Goal: Information Seeking & Learning: Understand process/instructions

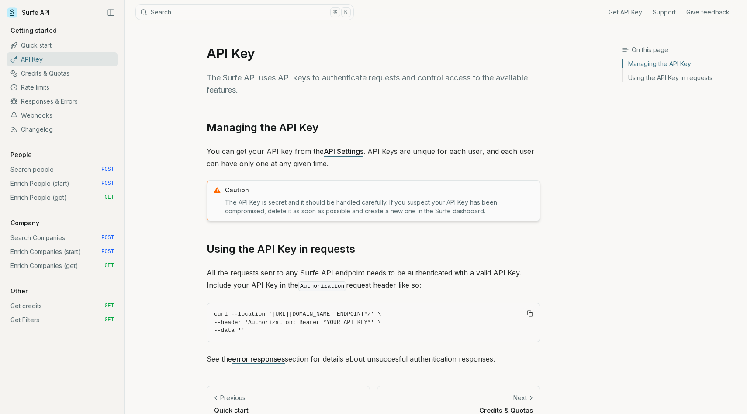
click at [48, 183] on link "Enrich People (start) POST" at bounding box center [62, 183] width 110 height 14
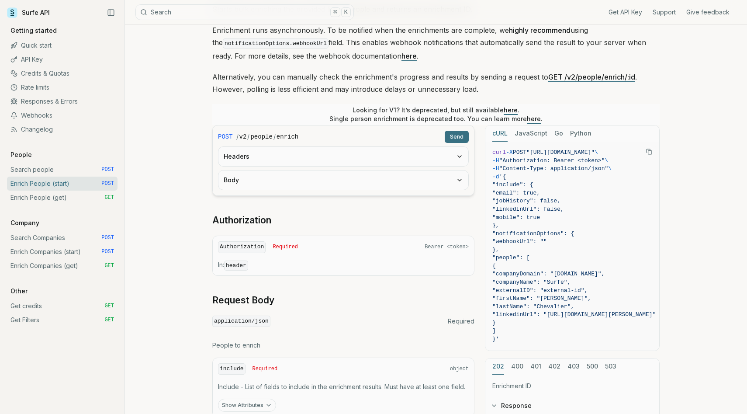
scroll to position [112, 0]
click at [649, 148] on icon "Copy Text" at bounding box center [649, 151] width 6 height 6
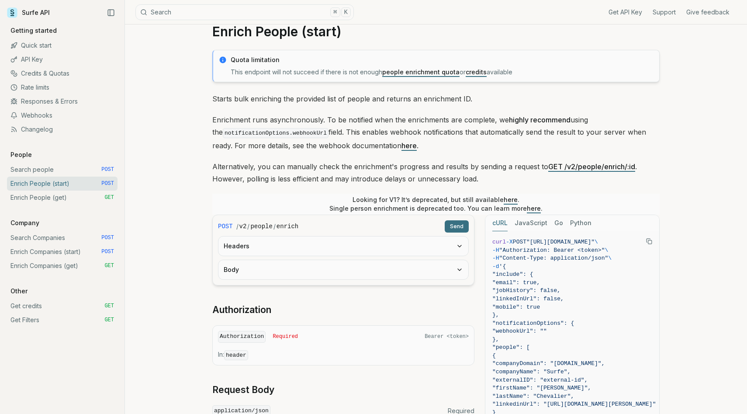
scroll to position [21, 0]
click at [475, 72] on link "credits" at bounding box center [476, 72] width 21 height 7
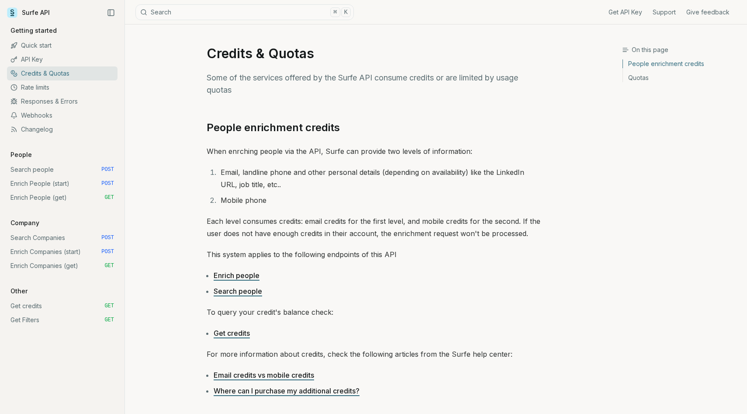
click at [23, 12] on link "Surfe API" at bounding box center [28, 12] width 43 height 13
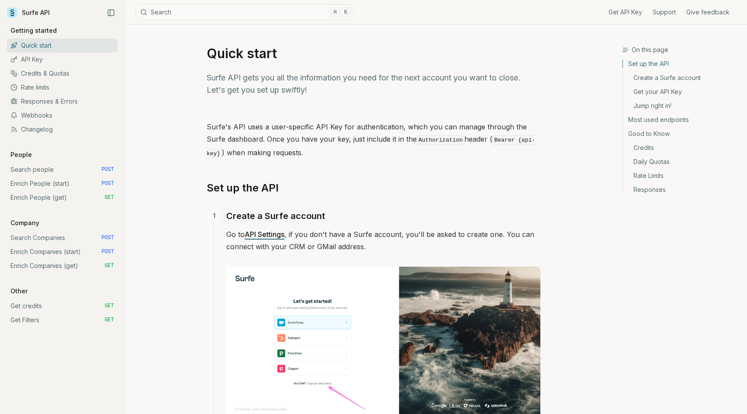
click at [9, 14] on icon at bounding box center [12, 12] width 10 height 10
click at [67, 181] on link "Enrich People (start) POST" at bounding box center [62, 183] width 110 height 14
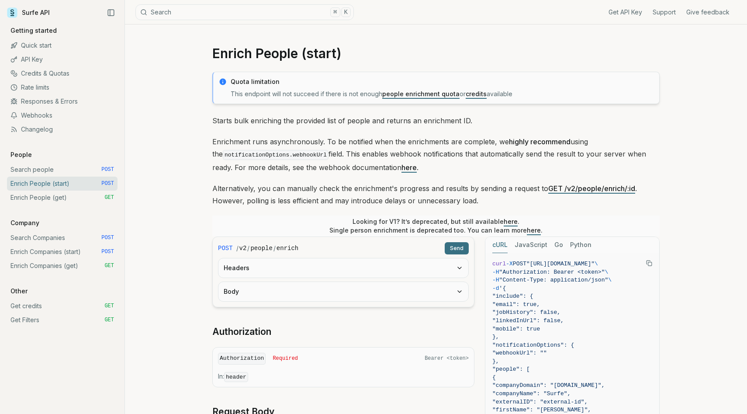
click at [48, 307] on link "Get credits GET" at bounding box center [62, 306] width 110 height 14
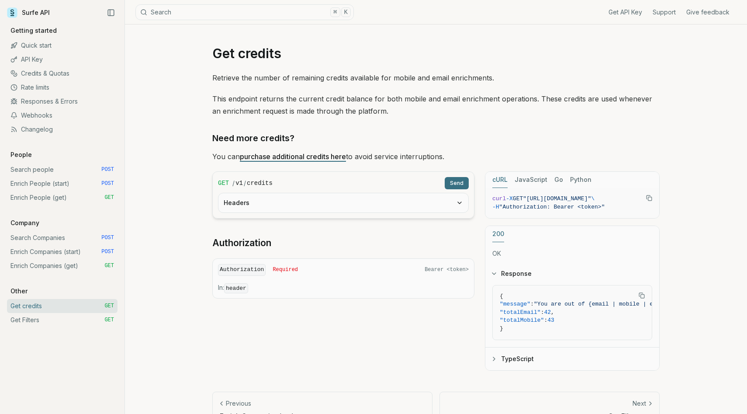
click at [48, 253] on link "Enrich Companies (start) POST" at bounding box center [62, 252] width 110 height 14
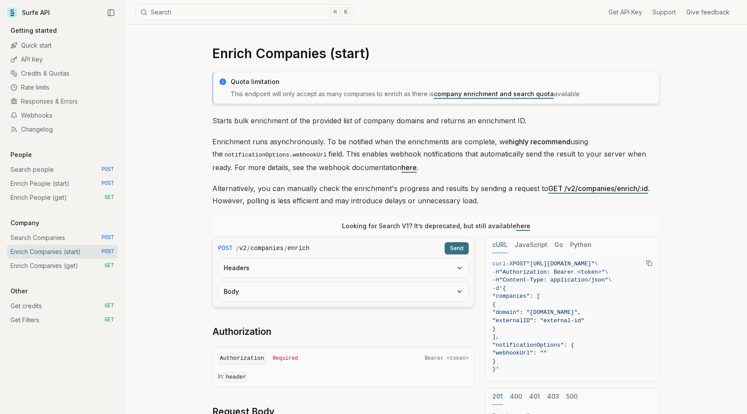
click at [49, 180] on link "Enrich People (start) POST" at bounding box center [62, 183] width 110 height 14
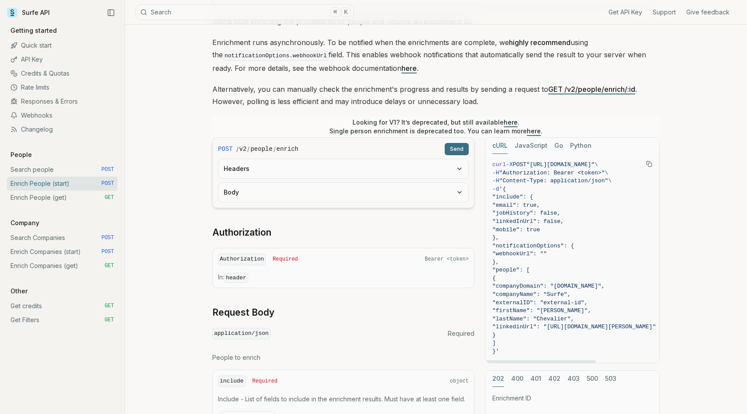
scroll to position [106, 0]
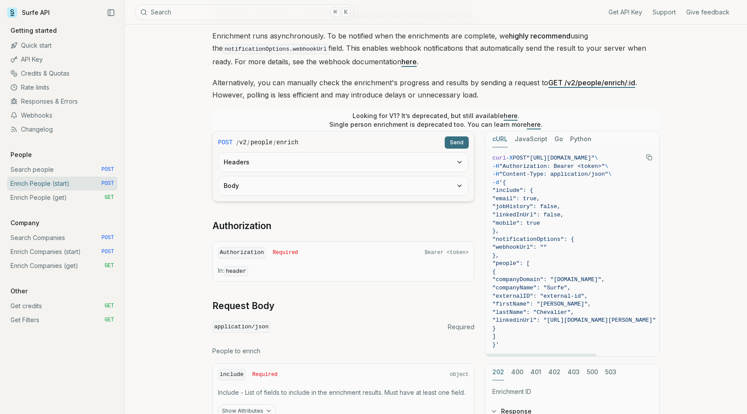
click at [649, 156] on icon "Copy Text" at bounding box center [649, 157] width 6 height 6
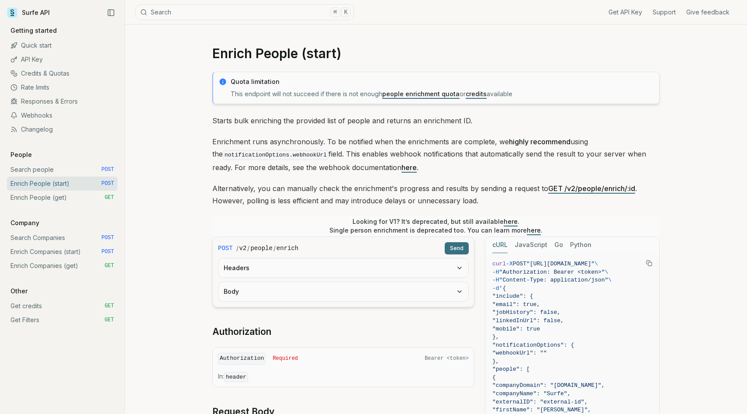
click at [46, 11] on link "Surfe API" at bounding box center [28, 12] width 43 height 13
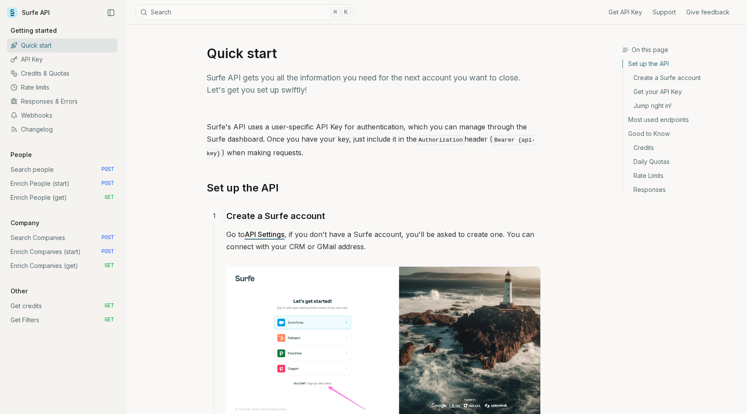
click at [12, 17] on icon at bounding box center [12, 12] width 10 height 10
